Goal: Task Accomplishment & Management: Complete application form

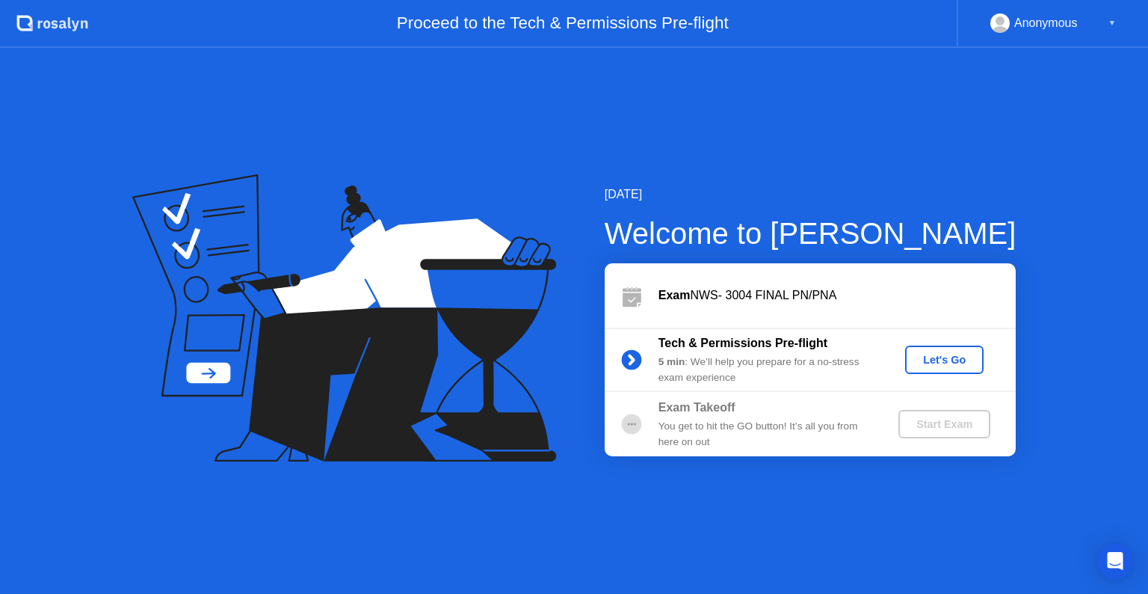
click at [931, 357] on div "Let's Go" at bounding box center [944, 360] width 67 height 12
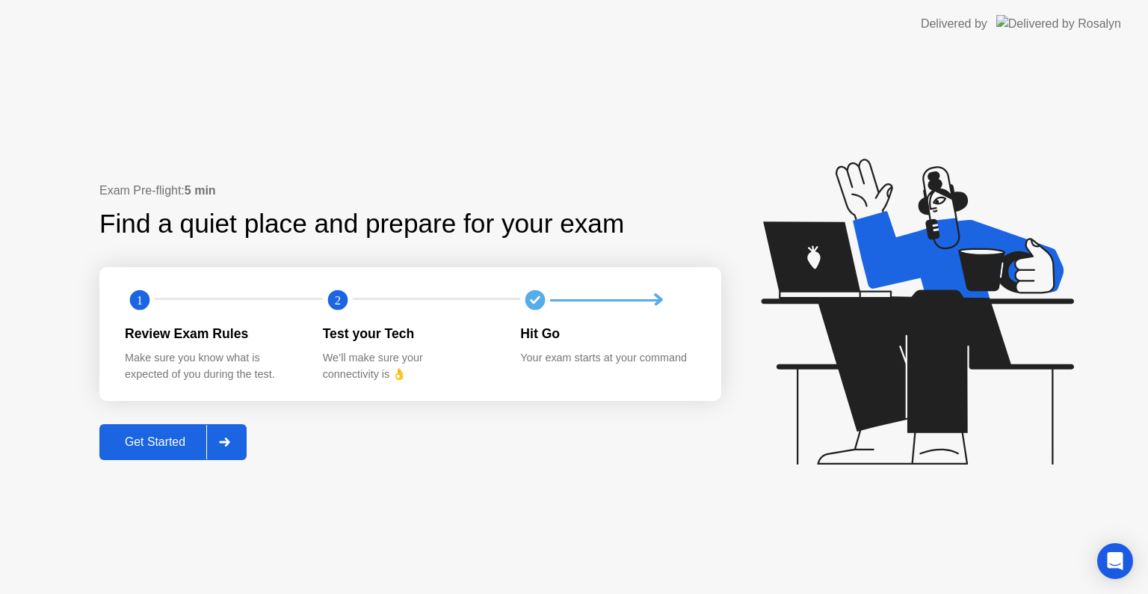
click at [185, 435] on div "Get Started" at bounding box center [155, 441] width 102 height 13
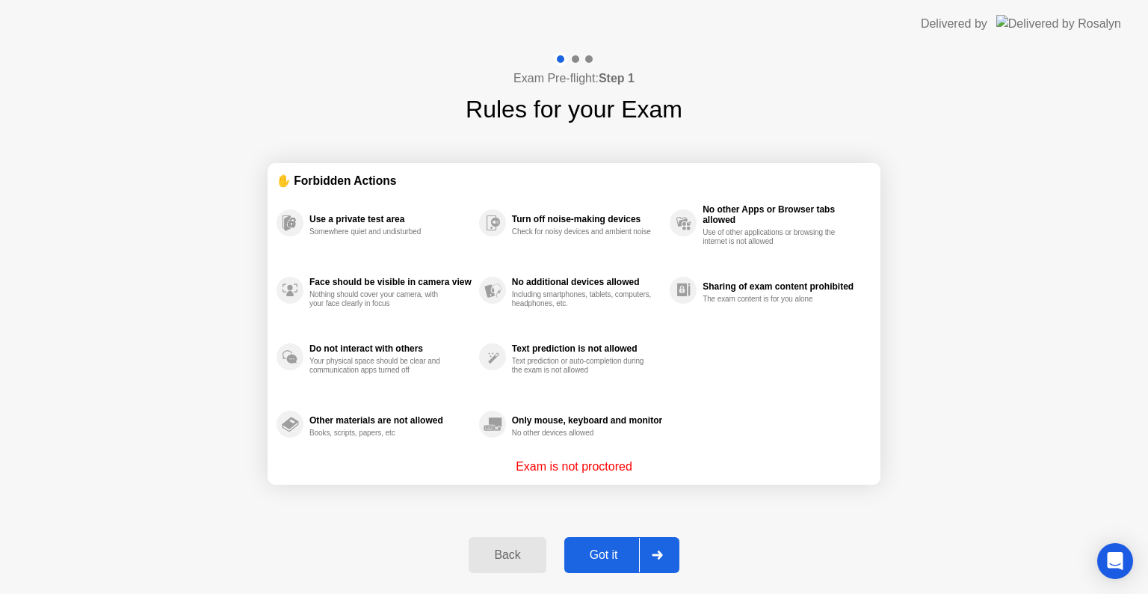
click at [596, 548] on div "Got it" at bounding box center [604, 554] width 70 height 13
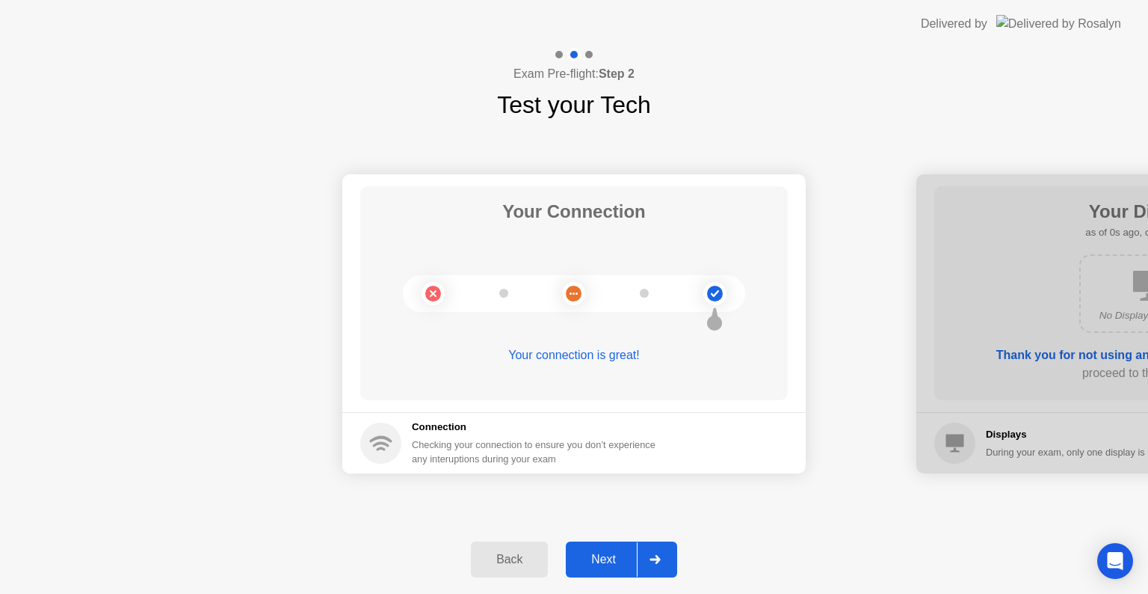
click at [598, 547] on button "Next" at bounding box center [621, 559] width 111 height 36
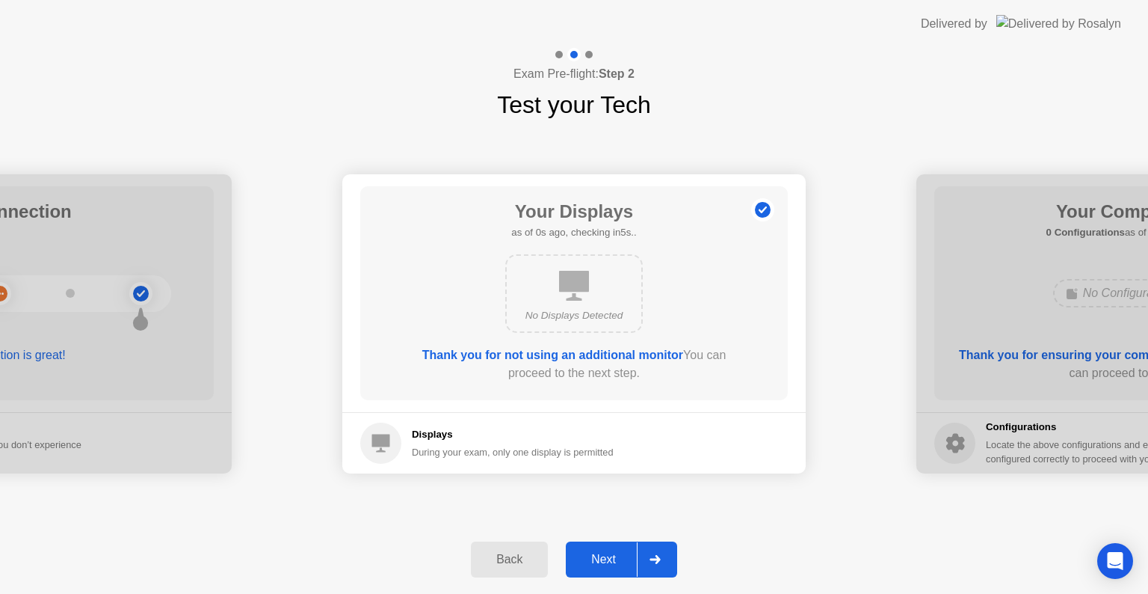
click at [598, 547] on button "Next" at bounding box center [621, 559] width 111 height 36
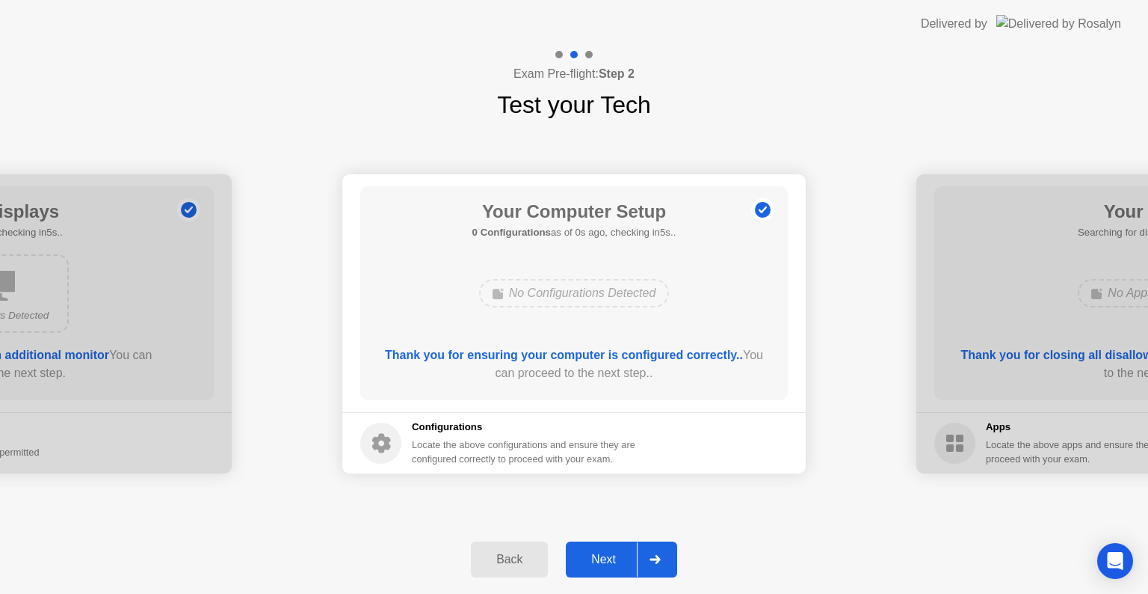
click at [598, 547] on button "Next" at bounding box center [621, 559] width 111 height 36
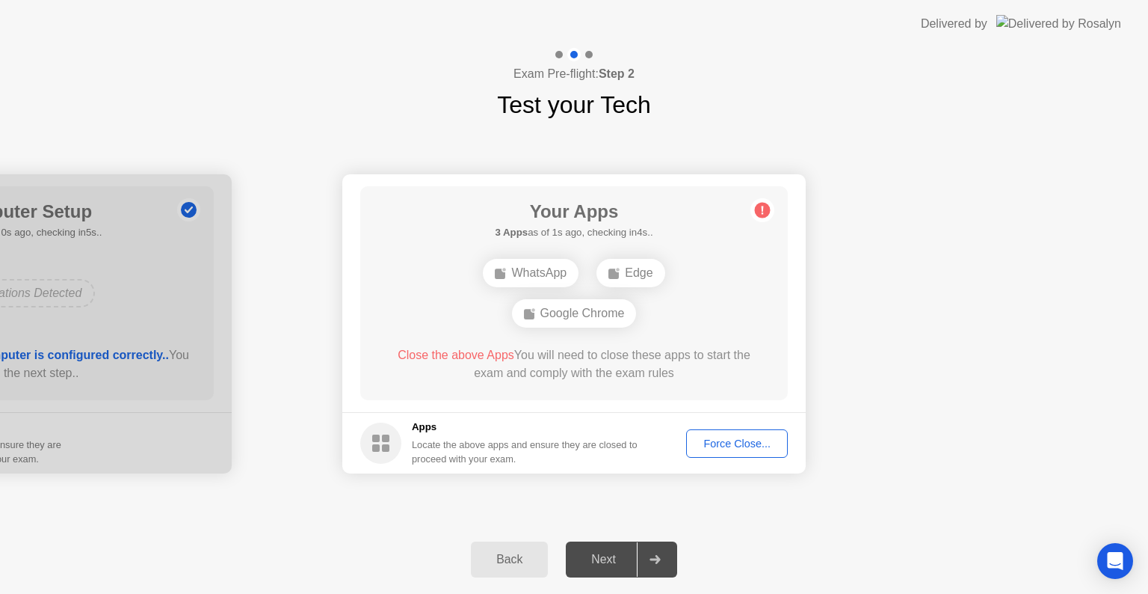
click at [711, 447] on div "Force Close..." at bounding box center [737, 443] width 91 height 12
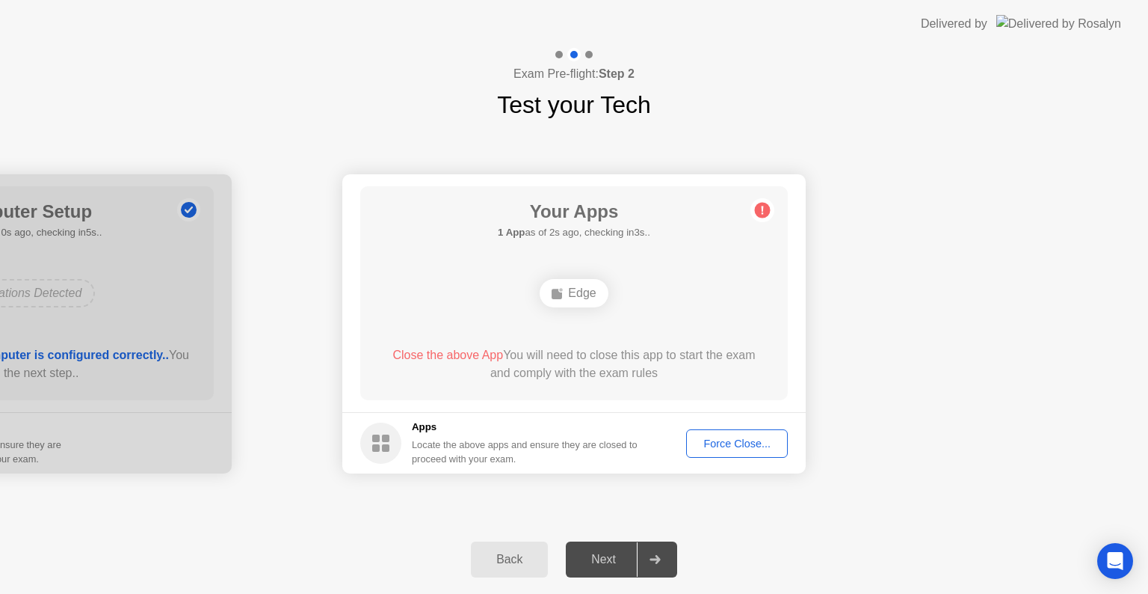
click at [598, 553] on div "Next" at bounding box center [603, 559] width 67 height 13
click at [716, 443] on div "Force Close..." at bounding box center [737, 443] width 91 height 12
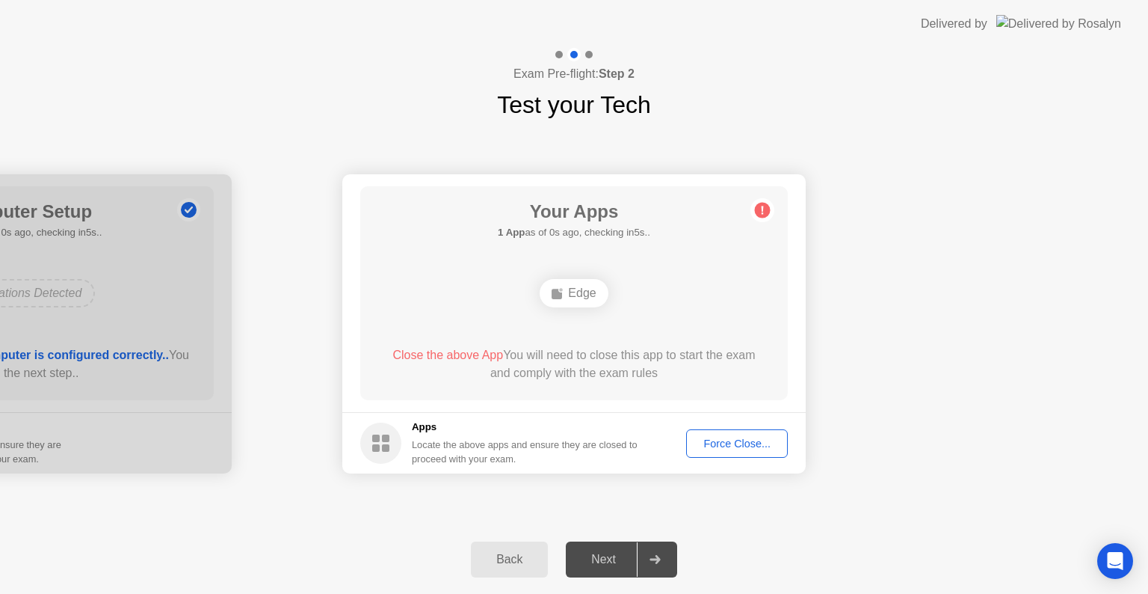
click at [595, 553] on div "Next" at bounding box center [603, 559] width 67 height 13
click at [579, 554] on div "Next" at bounding box center [603, 559] width 67 height 13
click at [607, 559] on div "Next" at bounding box center [603, 559] width 67 height 13
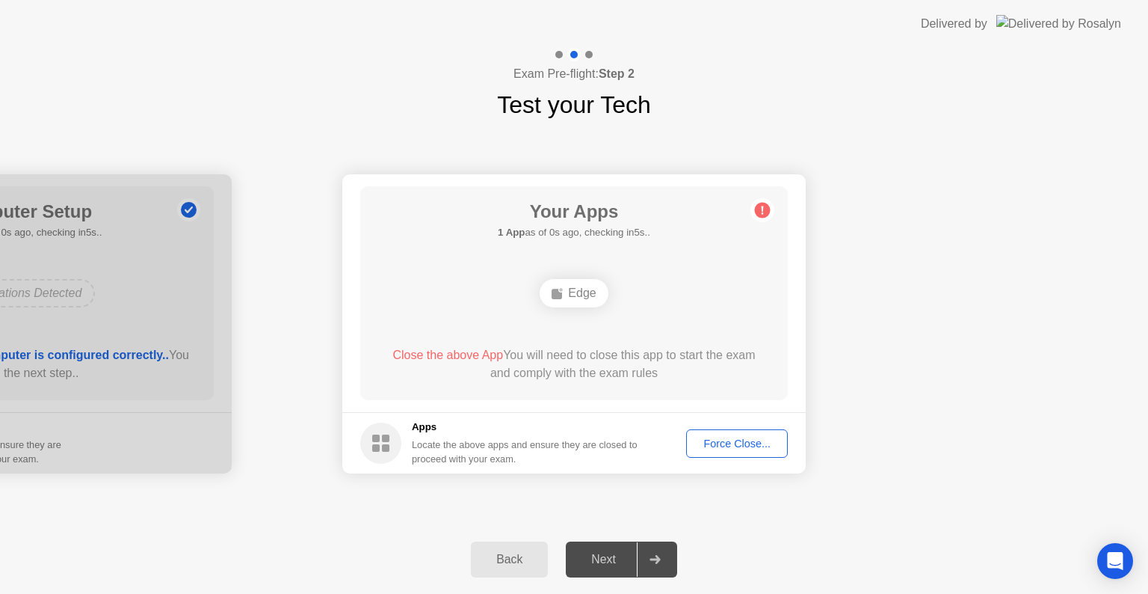
click at [607, 559] on div "Next" at bounding box center [603, 559] width 67 height 13
drag, startPoint x: 607, startPoint y: 559, endPoint x: 485, endPoint y: 580, distance: 124.4
click at [485, 580] on div "Back Next" at bounding box center [574, 559] width 1148 height 69
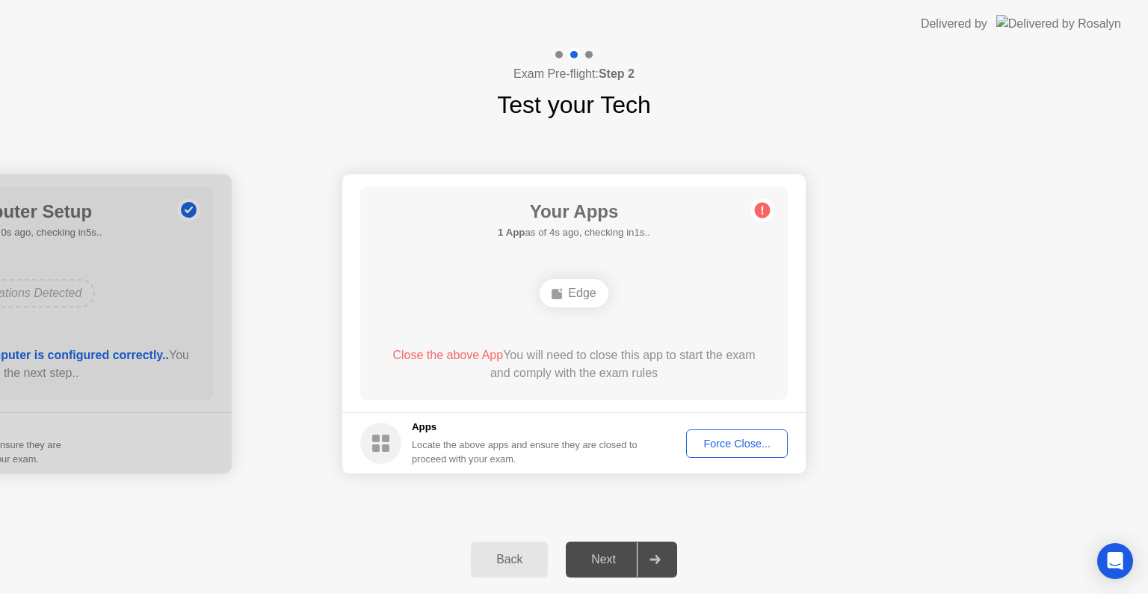
click at [717, 437] on div "Force Close..." at bounding box center [737, 443] width 91 height 12
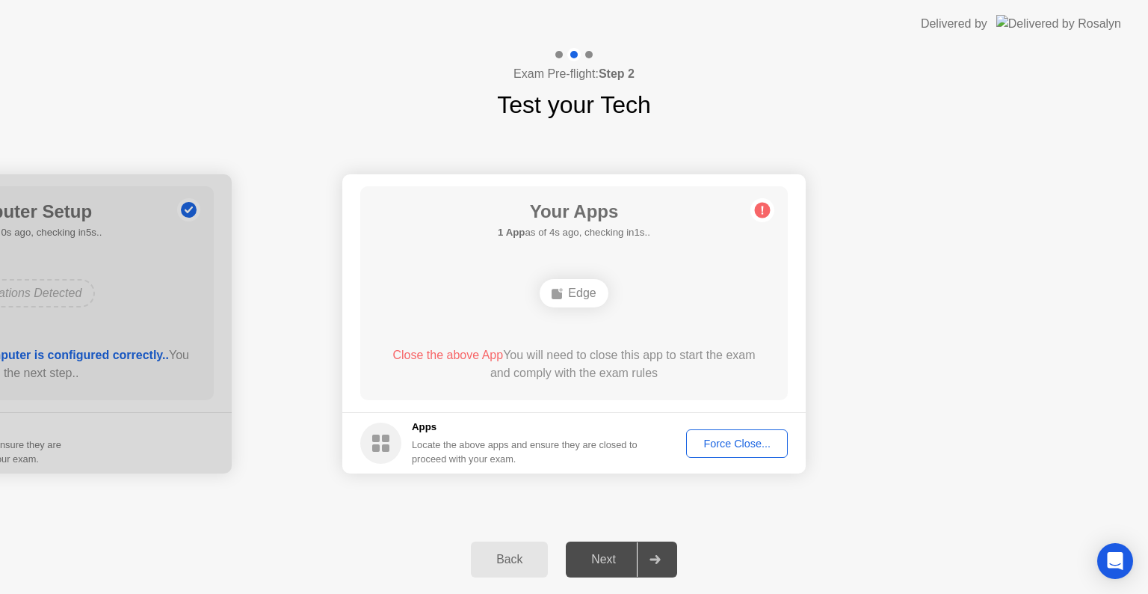
click at [727, 434] on button "Force Close..." at bounding box center [737, 443] width 102 height 28
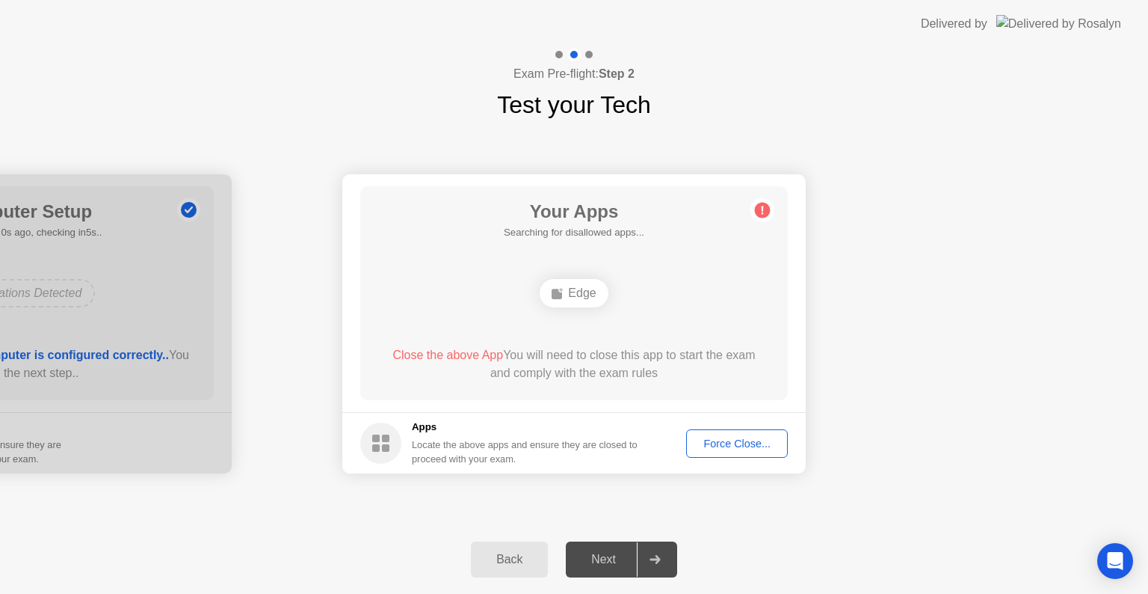
click at [719, 434] on button "Force Close..." at bounding box center [737, 443] width 102 height 28
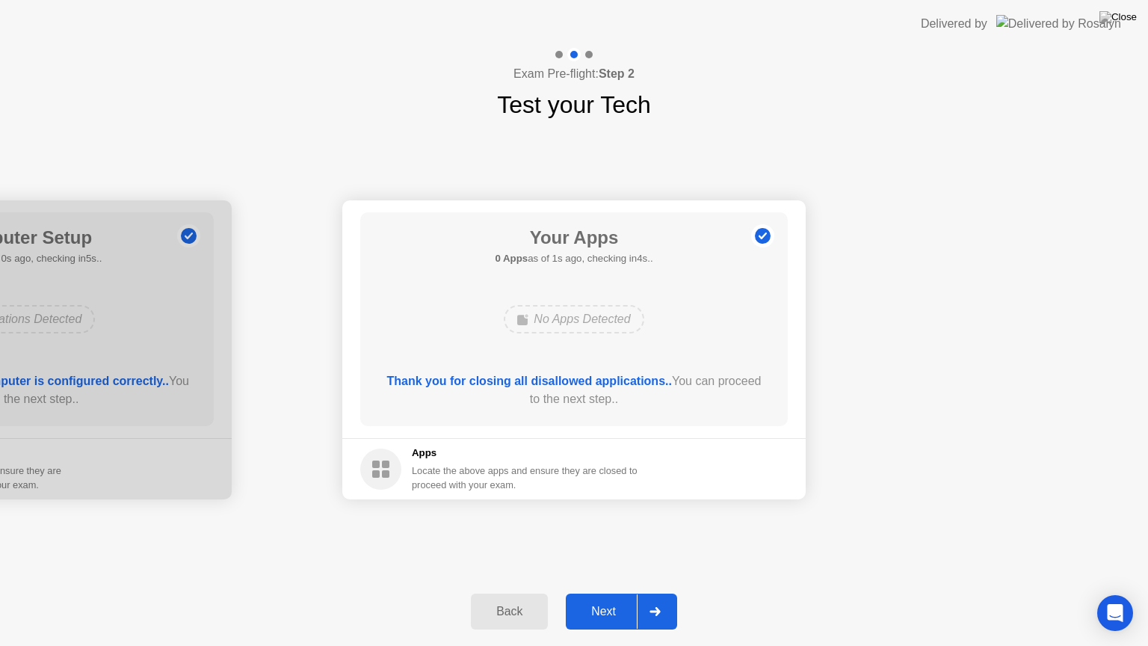
click at [594, 593] on button "Next" at bounding box center [621, 612] width 111 height 36
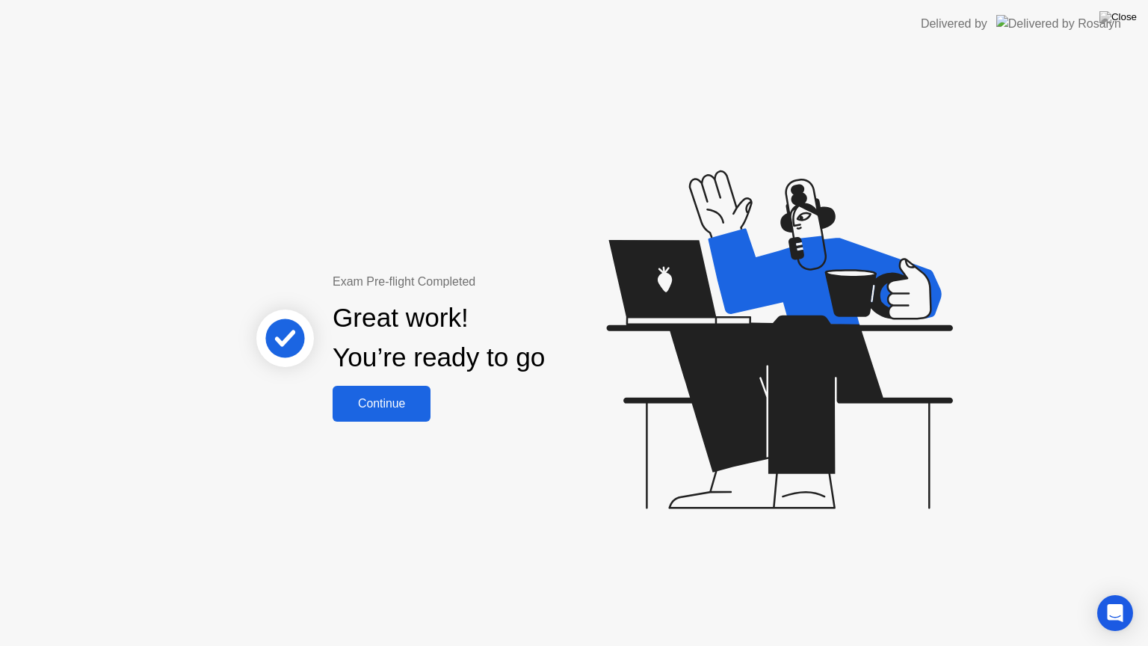
click at [415, 390] on button "Continue" at bounding box center [382, 404] width 98 height 36
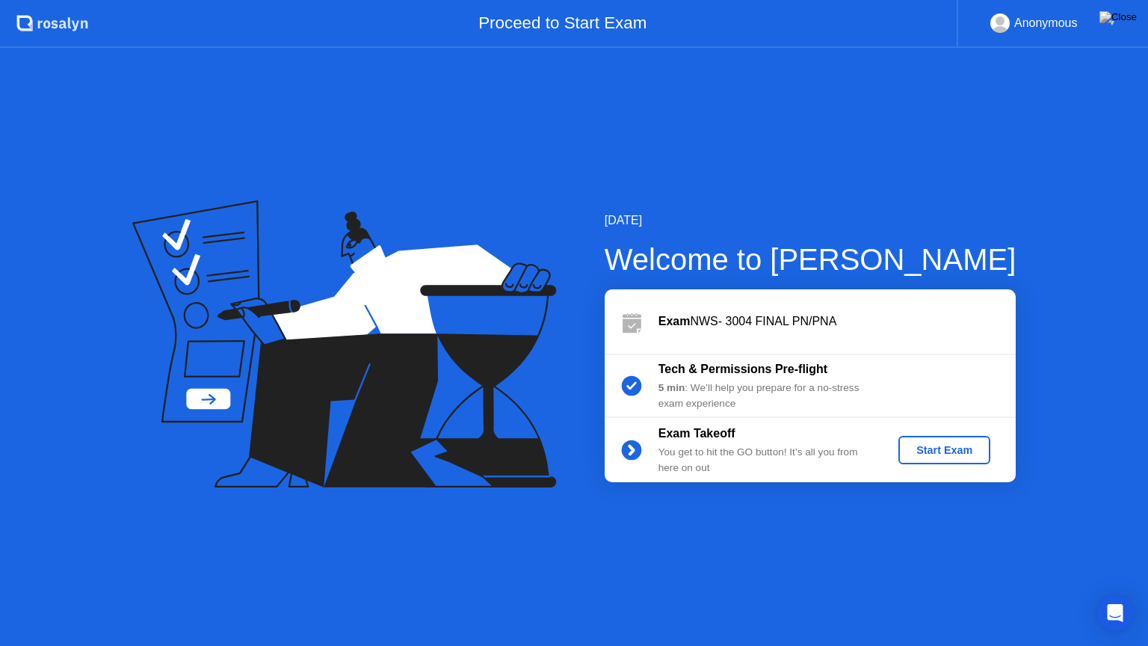
click at [919, 447] on div "Start Exam" at bounding box center [945, 450] width 80 height 12
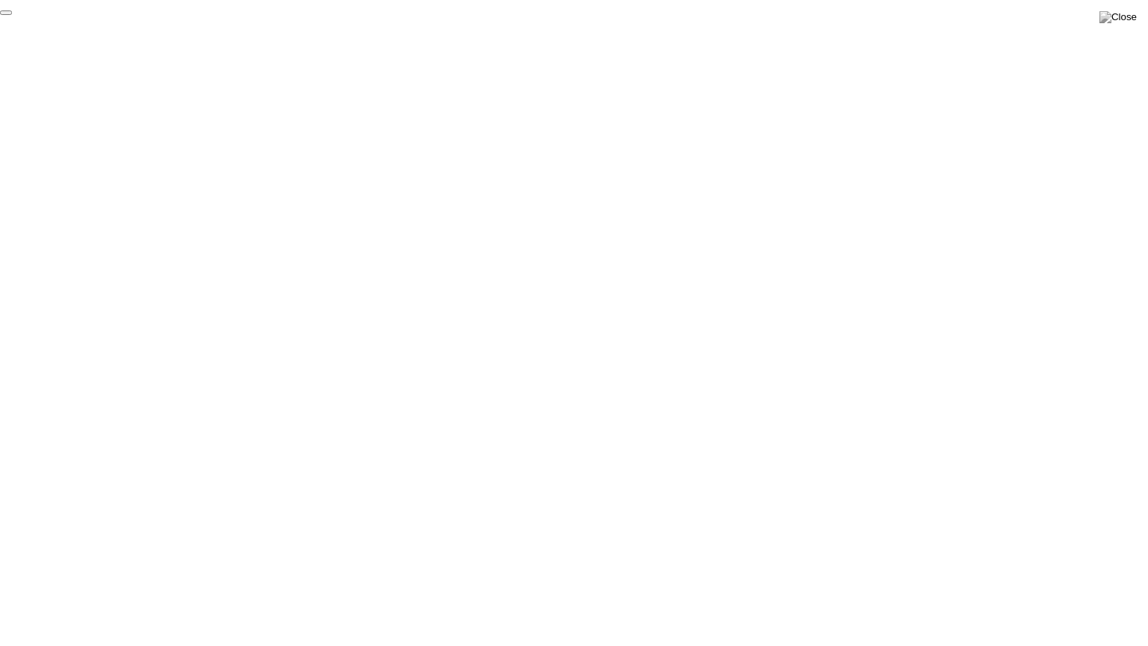
click div "End Proctoring Session"
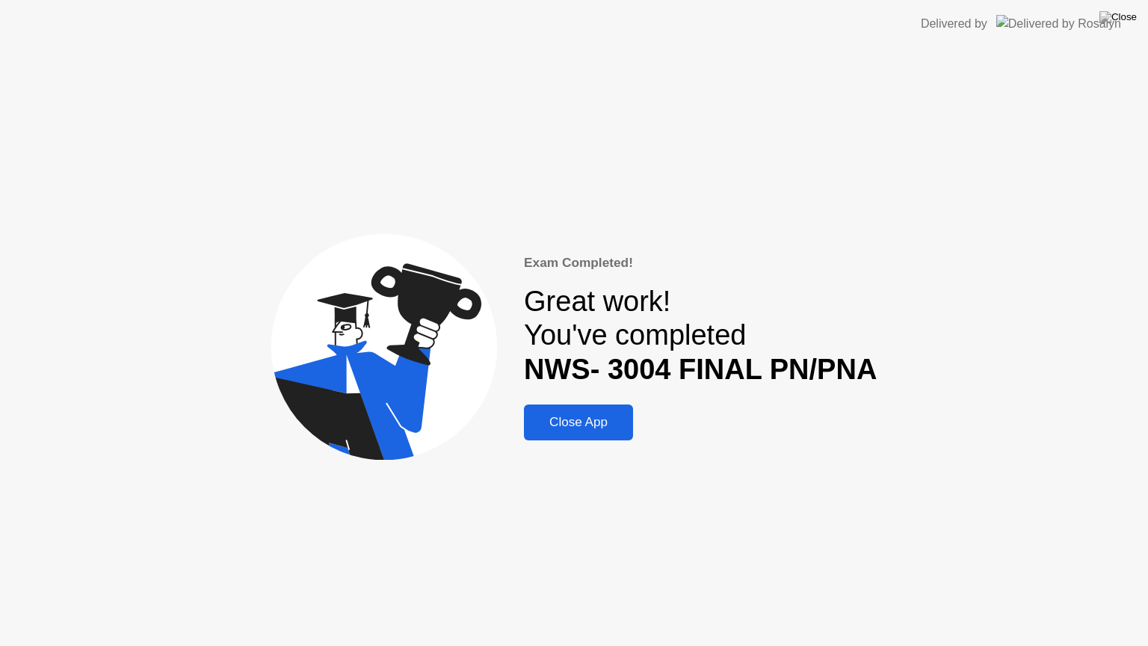
click at [621, 422] on div "Close App" at bounding box center [579, 422] width 100 height 15
